Goal: Find specific page/section: Find specific page/section

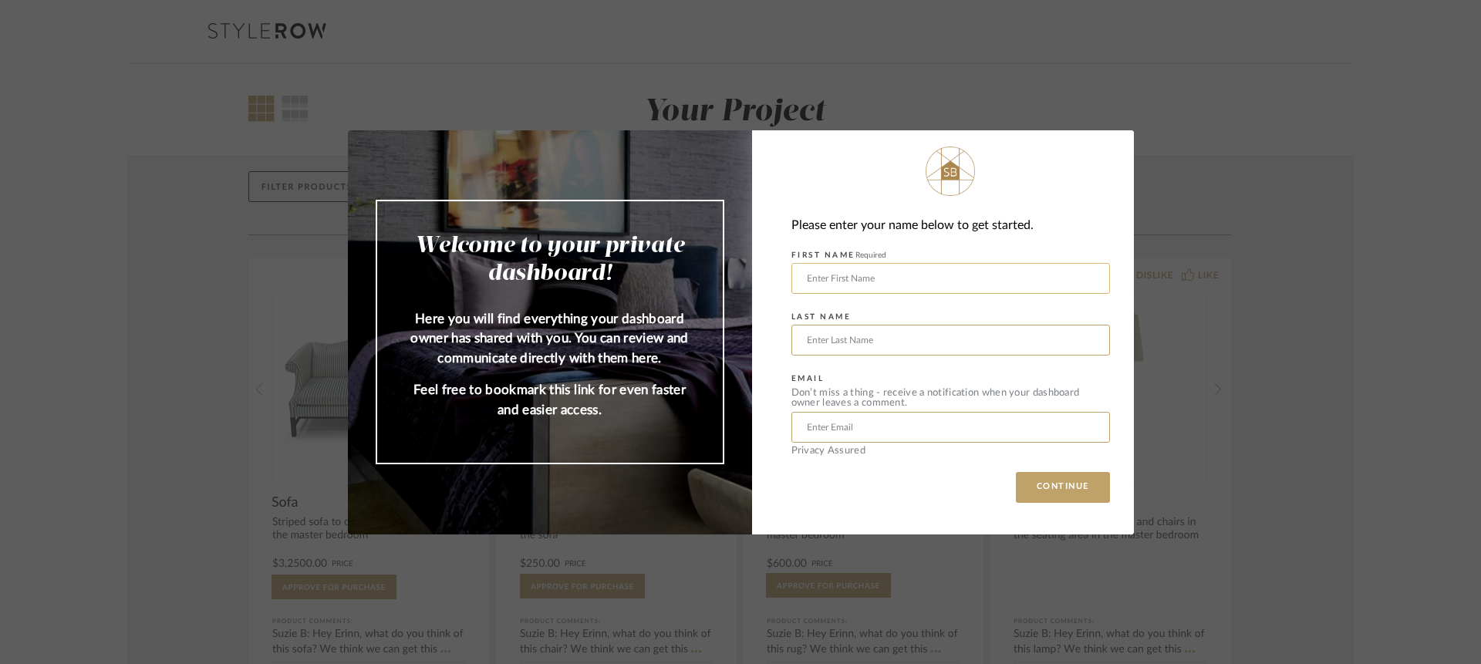
click at [928, 286] on input "text" at bounding box center [951, 278] width 319 height 31
type input "[PERSON_NAME]"
type input "[EMAIL_ADDRESS][PERSON_NAME][DOMAIN_NAME]"
click at [1051, 488] on button "CONTINUE" at bounding box center [1063, 487] width 94 height 31
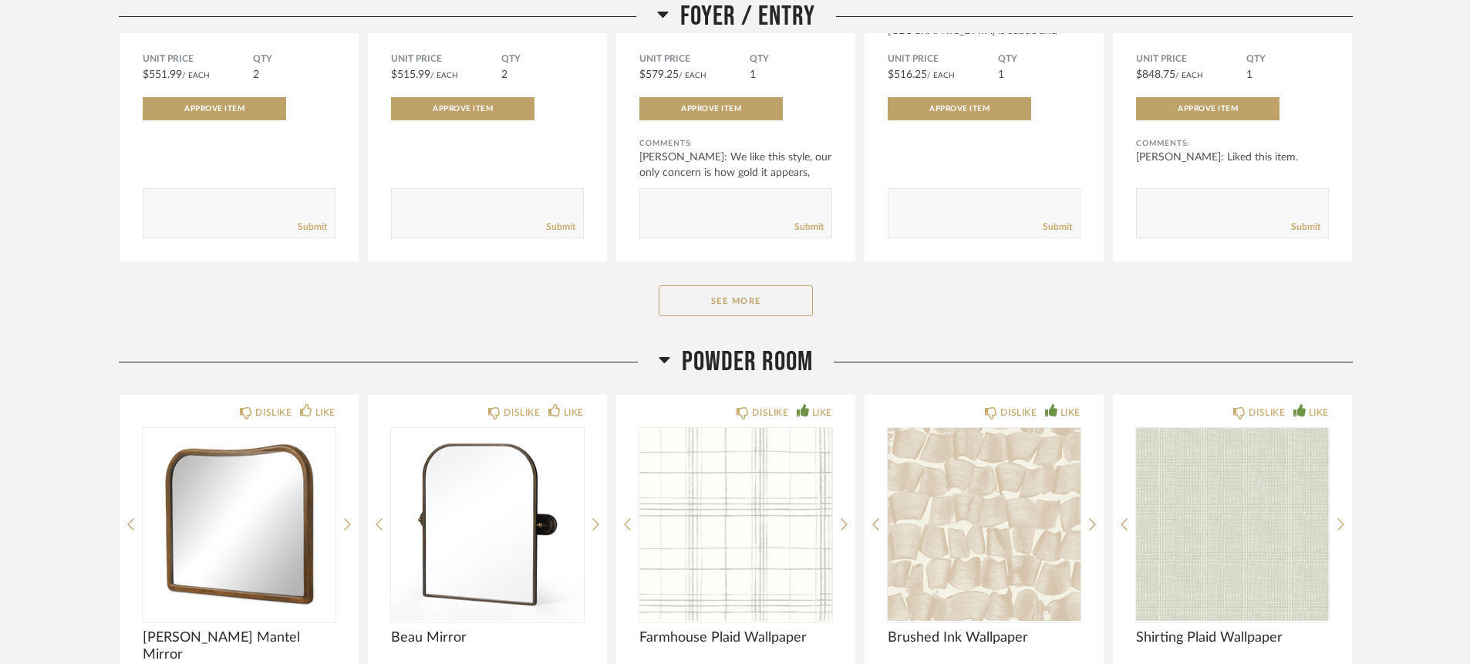
scroll to position [556, 0]
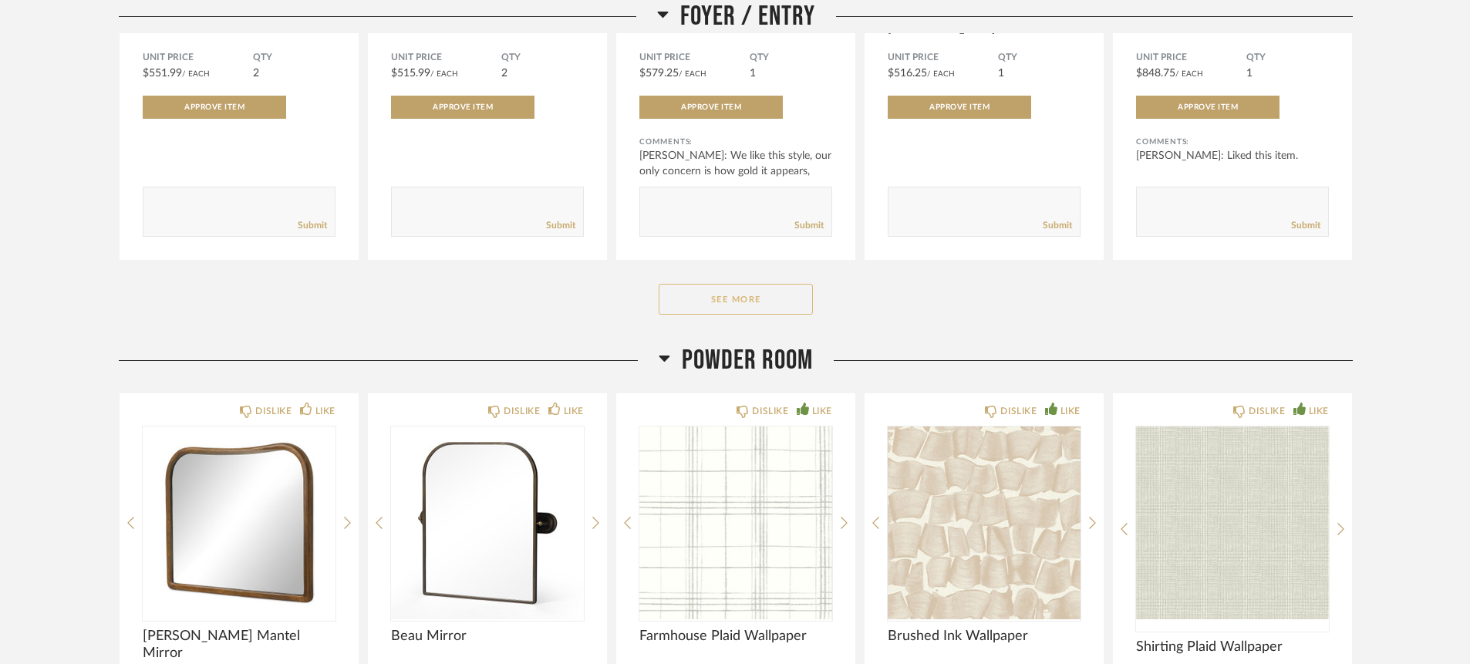
click at [764, 309] on button "See More" at bounding box center [736, 299] width 154 height 31
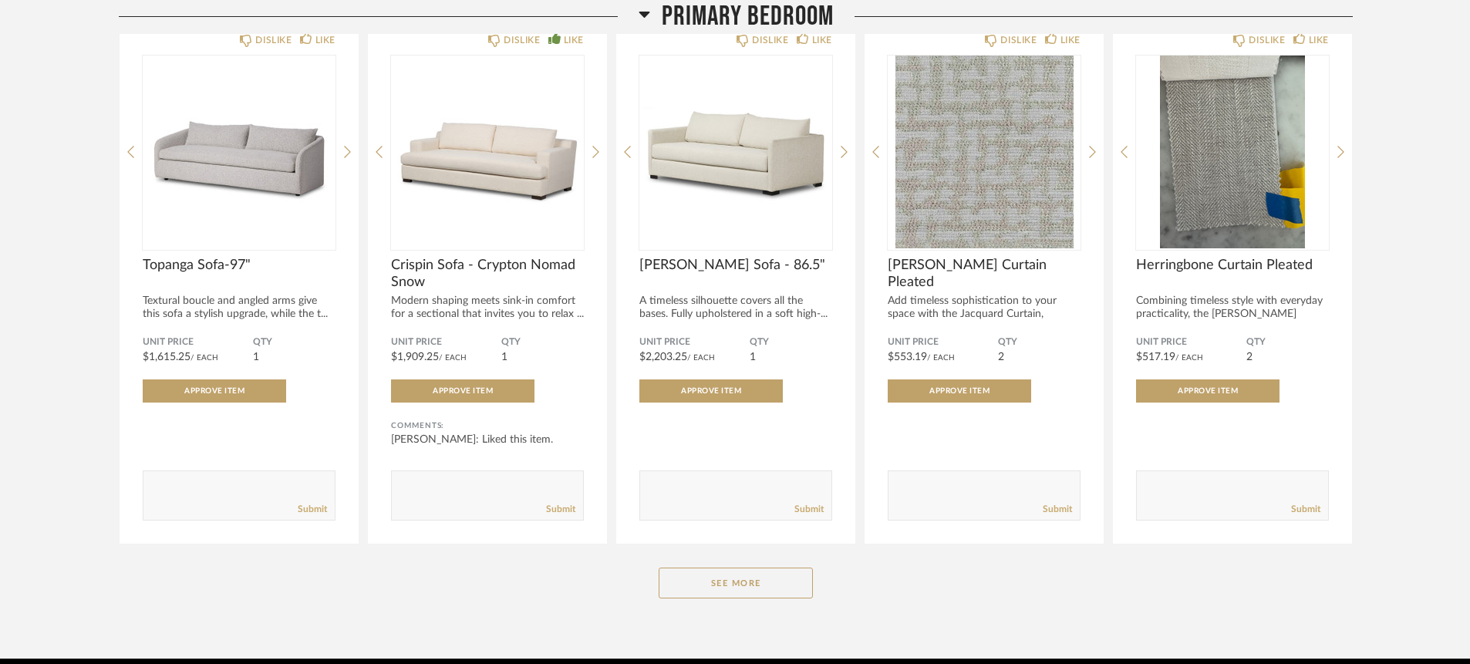
scroll to position [3274, 0]
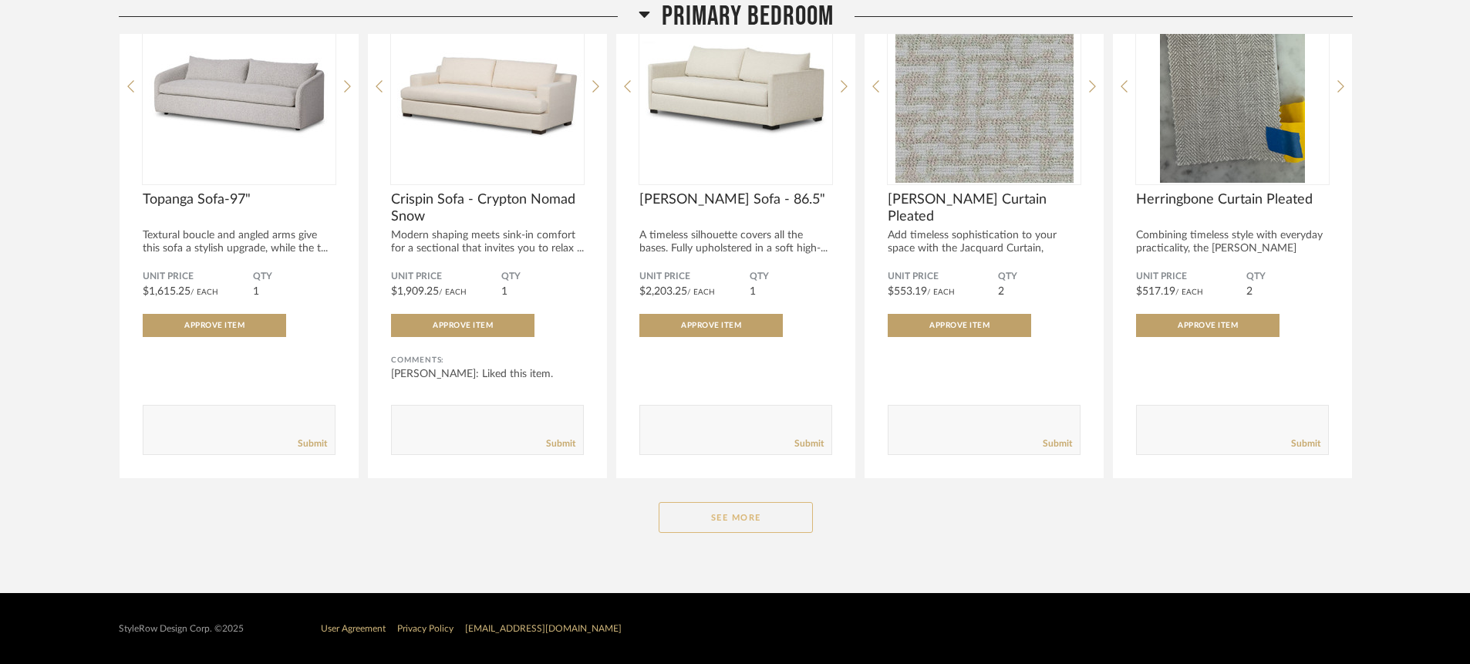
click at [740, 516] on button "See More" at bounding box center [736, 517] width 154 height 31
